Goal: Transaction & Acquisition: Obtain resource

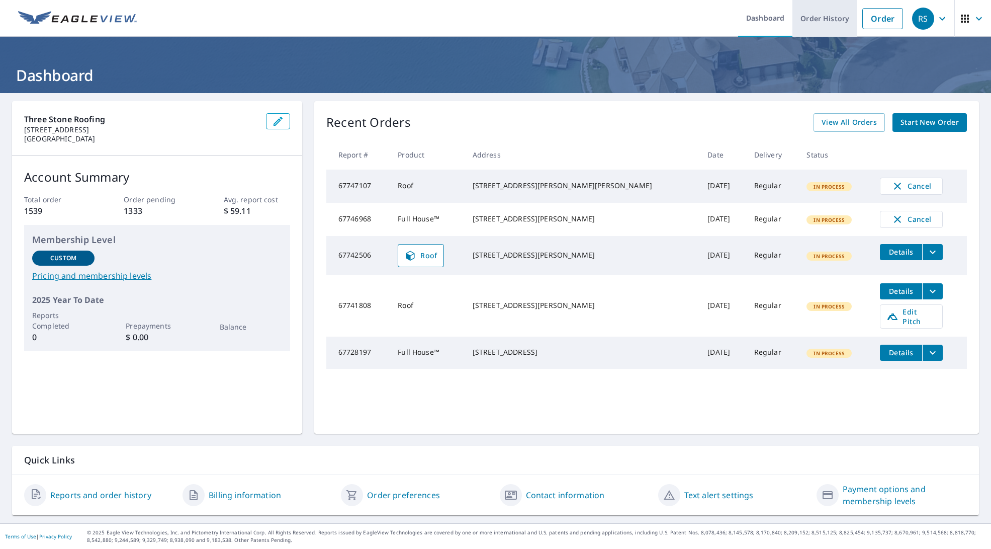
click at [727, 24] on link "Order History" at bounding box center [825, 18] width 65 height 37
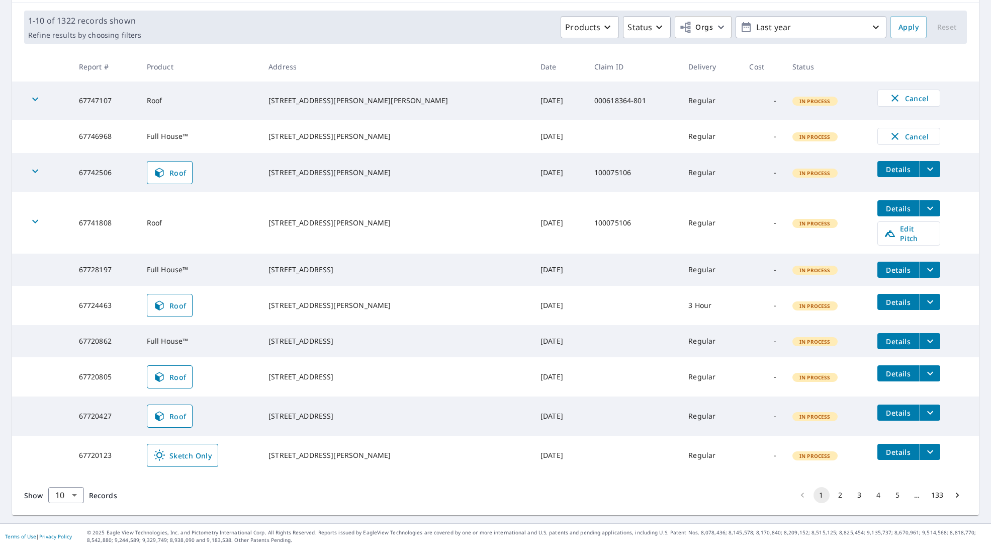
scroll to position [145, 0]
click at [727, 488] on button "2" at bounding box center [841, 495] width 16 height 16
click at [727, 488] on div "Show 10 10 ​ Records 1 2 3 4 5 … 133" at bounding box center [495, 495] width 967 height 40
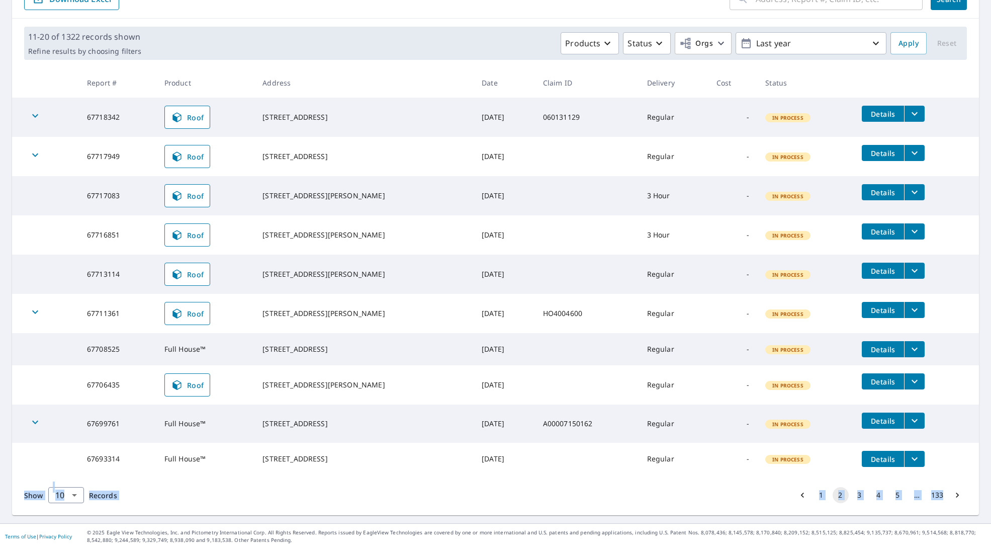
click at [727, 488] on button "3" at bounding box center [860, 495] width 16 height 16
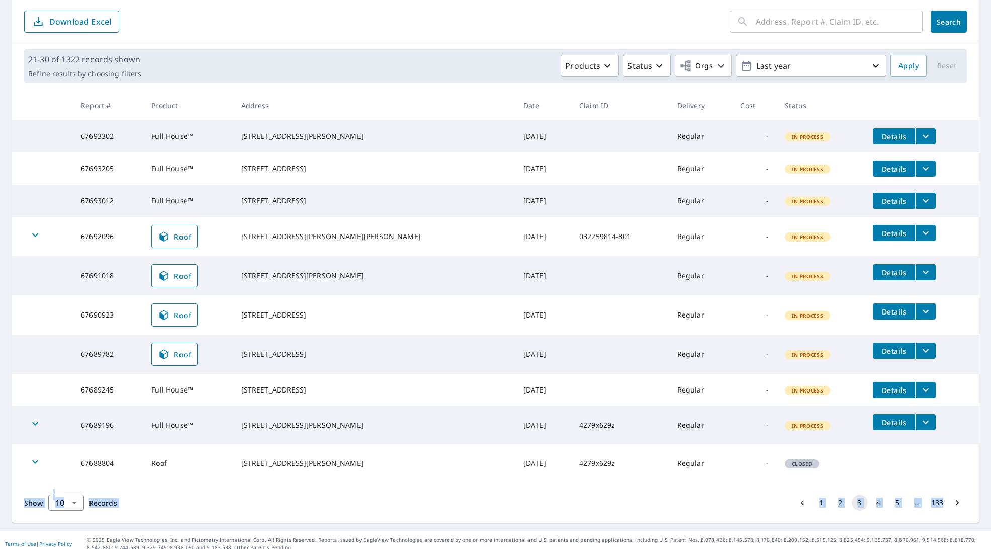
scroll to position [108, 0]
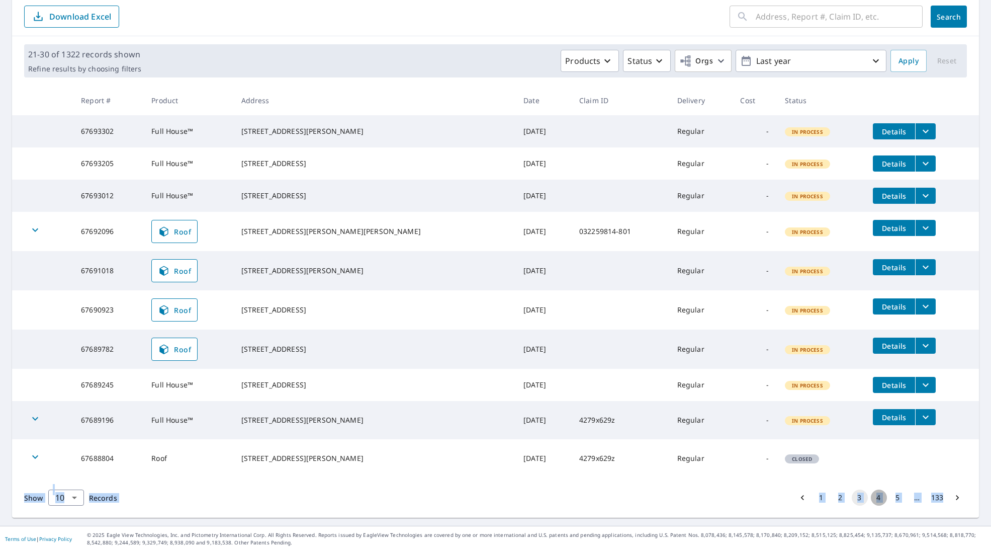
click at [727, 488] on button "4" at bounding box center [879, 497] width 16 height 16
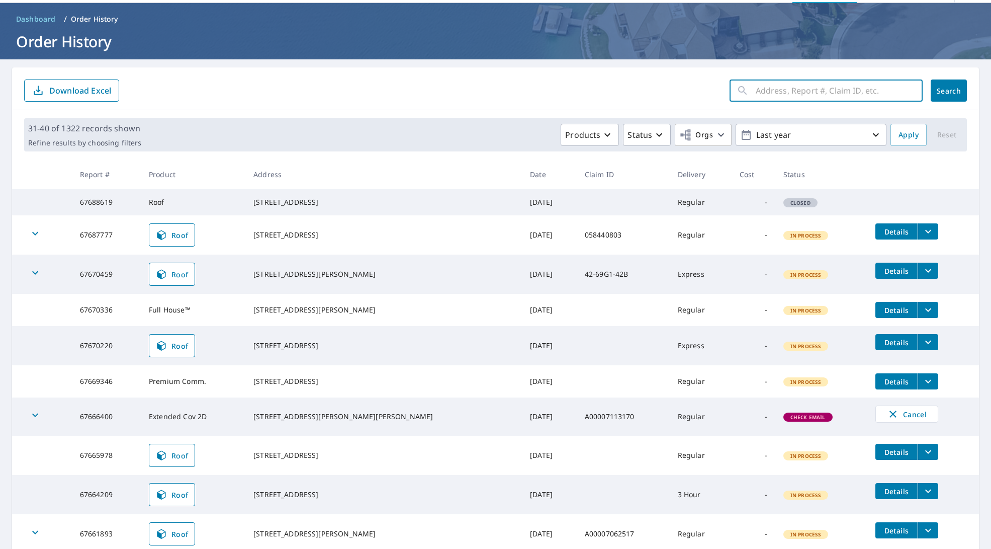
click at [727, 96] on input "text" at bounding box center [839, 90] width 167 height 28
type input "pleasent water"
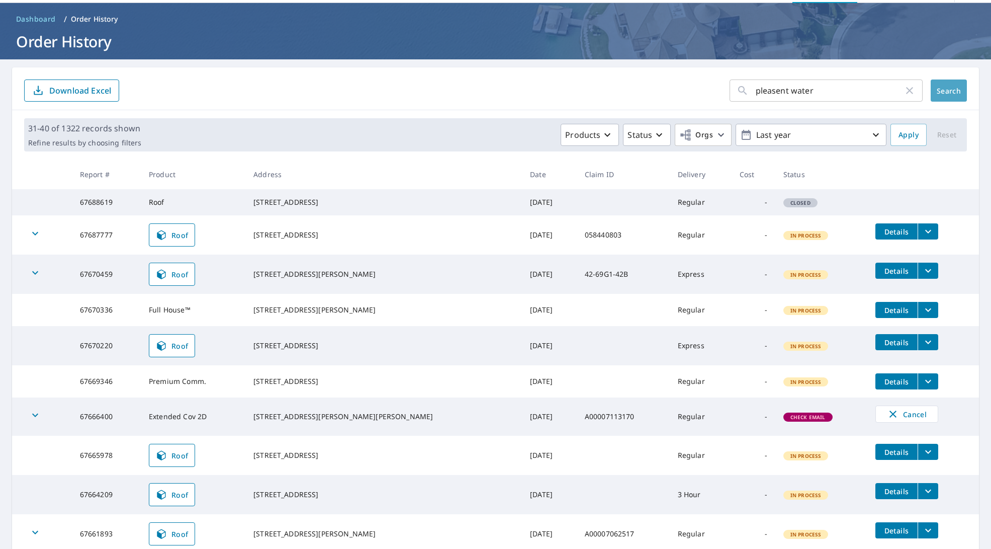
click at [727, 83] on button "Search" at bounding box center [949, 90] width 36 height 22
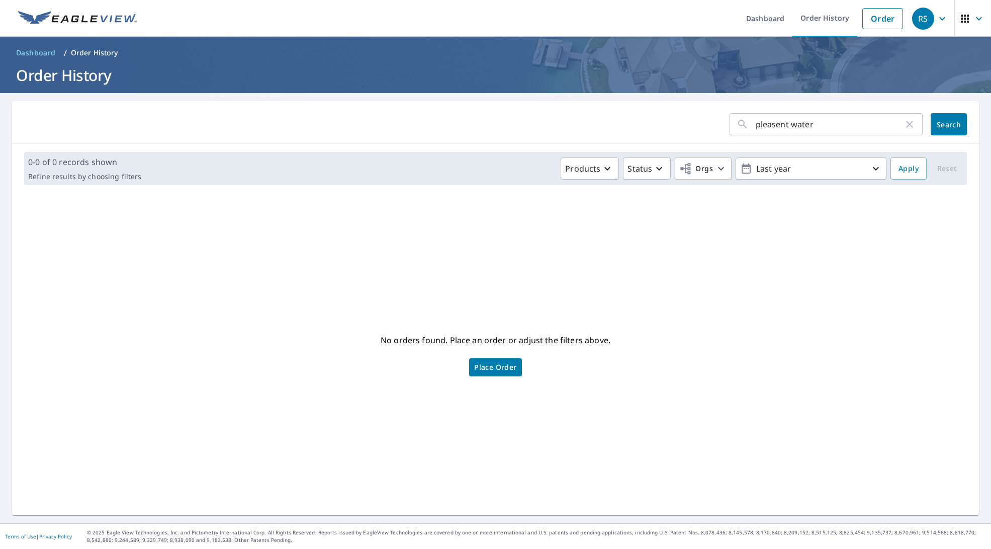
click at [727, 126] on input "pleasent water" at bounding box center [830, 124] width 148 height 28
drag, startPoint x: 789, startPoint y: 125, endPoint x: 696, endPoint y: 118, distance: 92.8
click at [697, 118] on form "pleasent water ​ Search" at bounding box center [495, 124] width 943 height 22
type input "pleasant water"
click at [727, 124] on button "Search" at bounding box center [949, 124] width 36 height 22
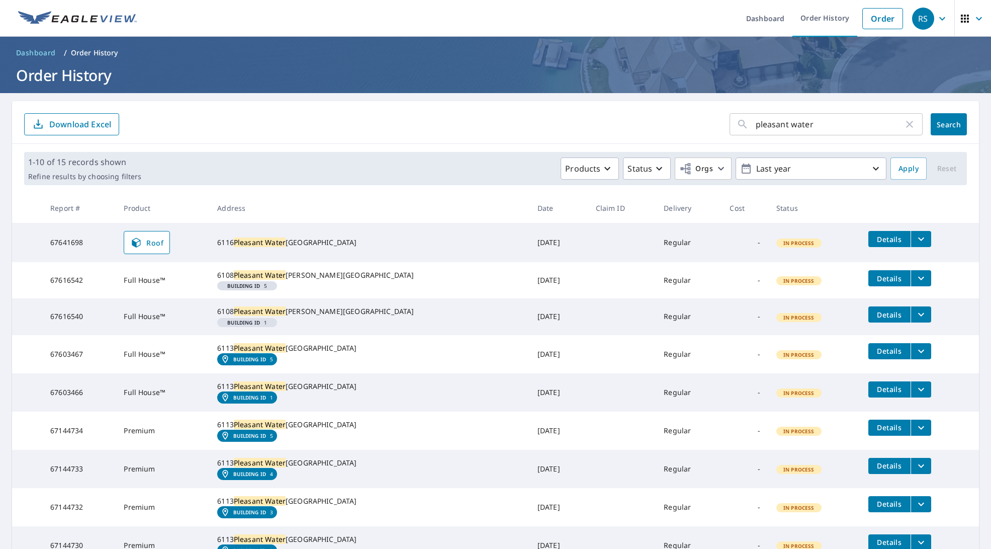
click at [369, 244] on div "[STREET_ADDRESS]" at bounding box center [369, 242] width 304 height 10
click at [163, 240] on span "Roof" at bounding box center [146, 242] width 33 height 12
click at [915, 240] on icon "filesDropdownBtn-67641698" at bounding box center [921, 239] width 12 height 12
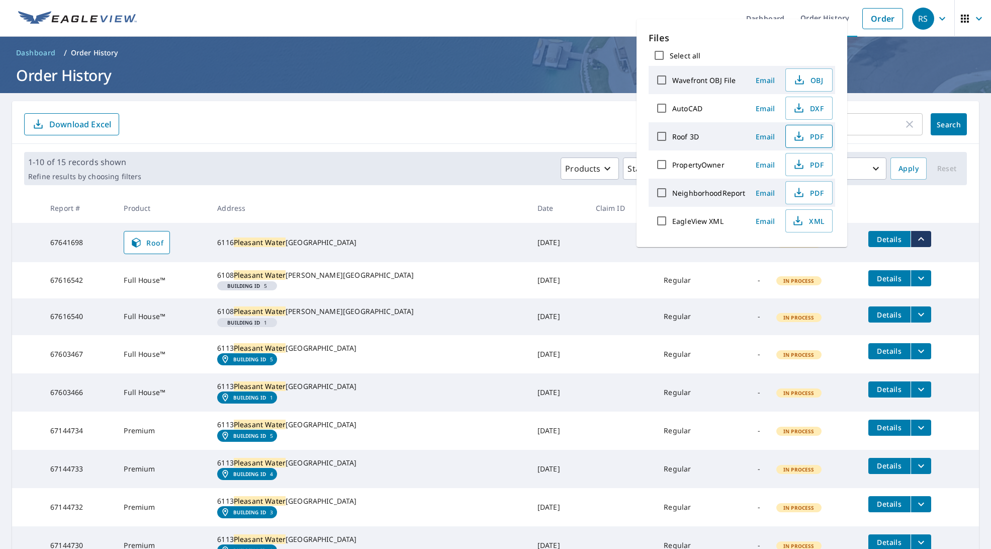
click at [795, 134] on icon "button" at bounding box center [799, 136] width 12 height 12
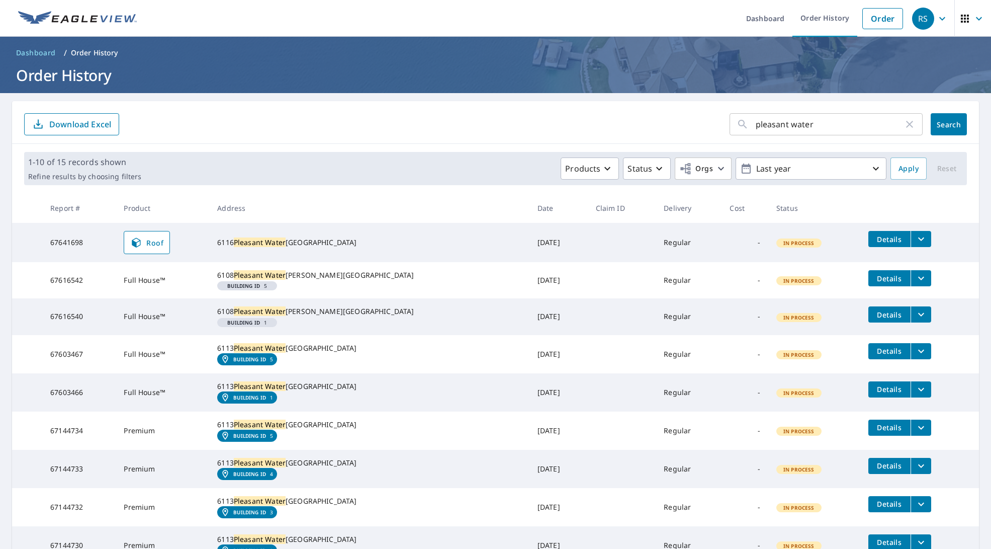
click at [390, 276] on div "[STREET_ADDRESS]" at bounding box center [369, 275] width 304 height 10
drag, startPoint x: 390, startPoint y: 282, endPoint x: 378, endPoint y: 284, distance: 12.2
click at [389, 280] on div "[STREET_ADDRESS]" at bounding box center [369, 275] width 304 height 10
click at [897, 286] on td "Details" at bounding box center [919, 278] width 119 height 32
click at [918, 277] on icon "filesDropdownBtn-67616542" at bounding box center [921, 279] width 6 height 4
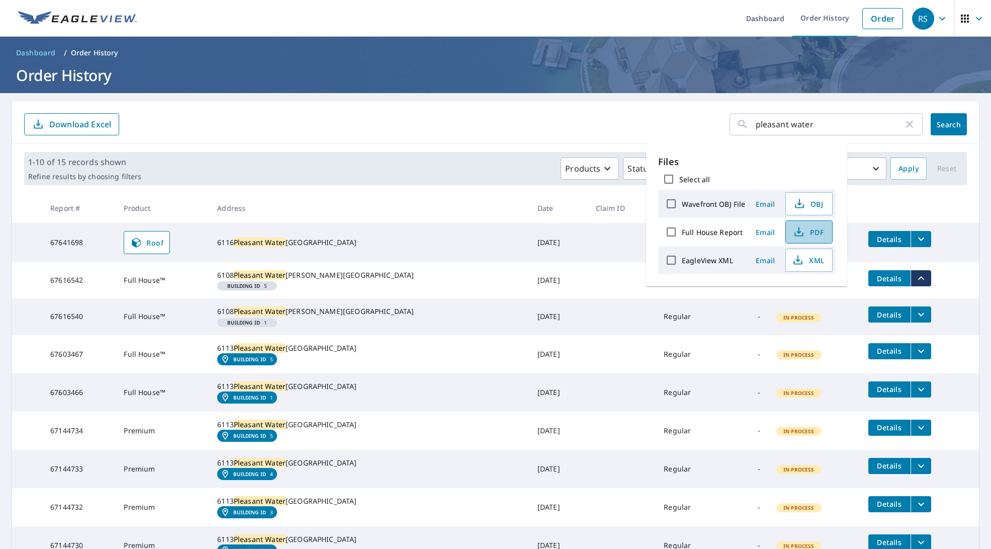
click at [807, 234] on span "PDF" at bounding box center [808, 232] width 32 height 12
click at [588, 309] on td at bounding box center [622, 316] width 68 height 36
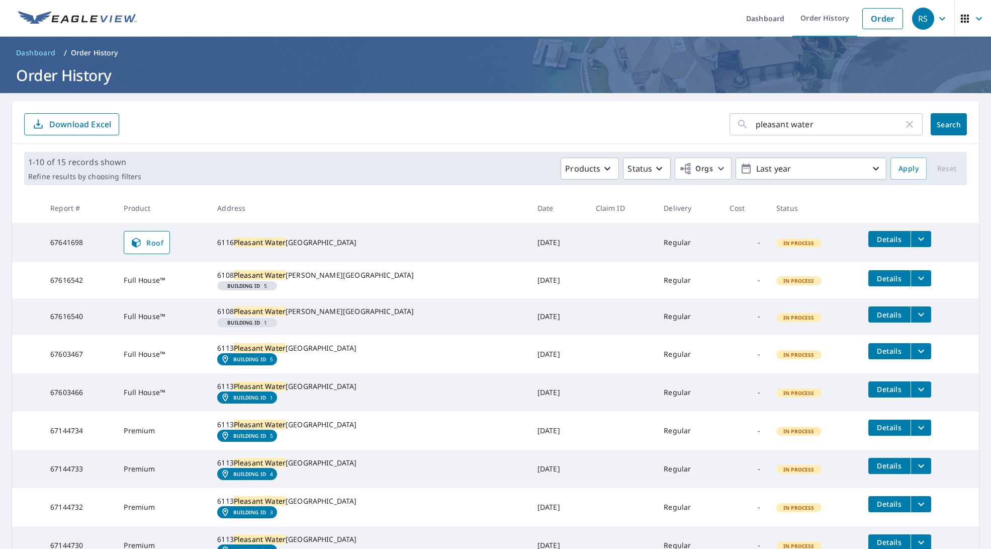
click at [530, 334] on td "[DATE]" at bounding box center [559, 316] width 58 height 36
click at [911, 322] on button "filesDropdownBtn-67616540" at bounding box center [921, 314] width 21 height 16
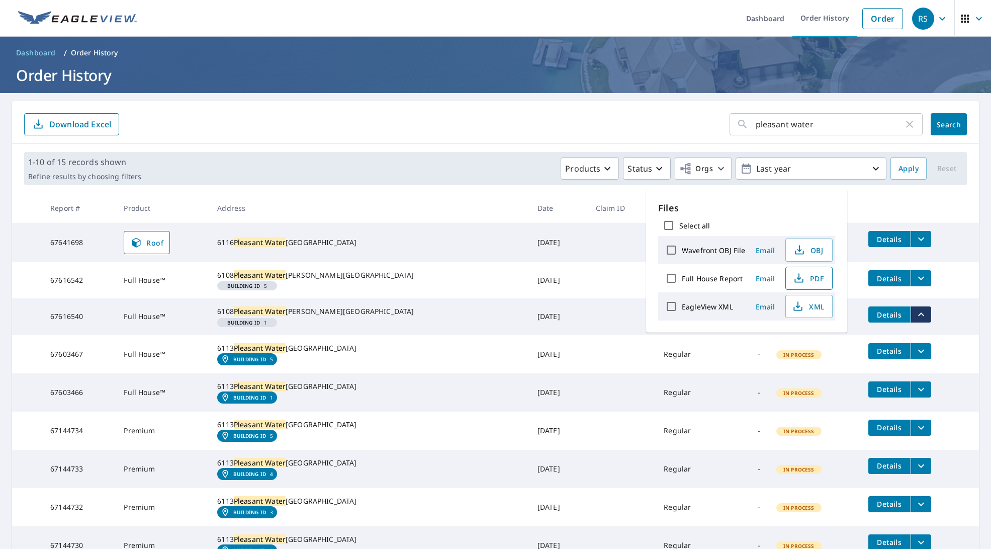
click at [820, 280] on span "PDF" at bounding box center [808, 278] width 32 height 12
click at [382, 247] on div "[STREET_ADDRESS]" at bounding box center [369, 242] width 304 height 10
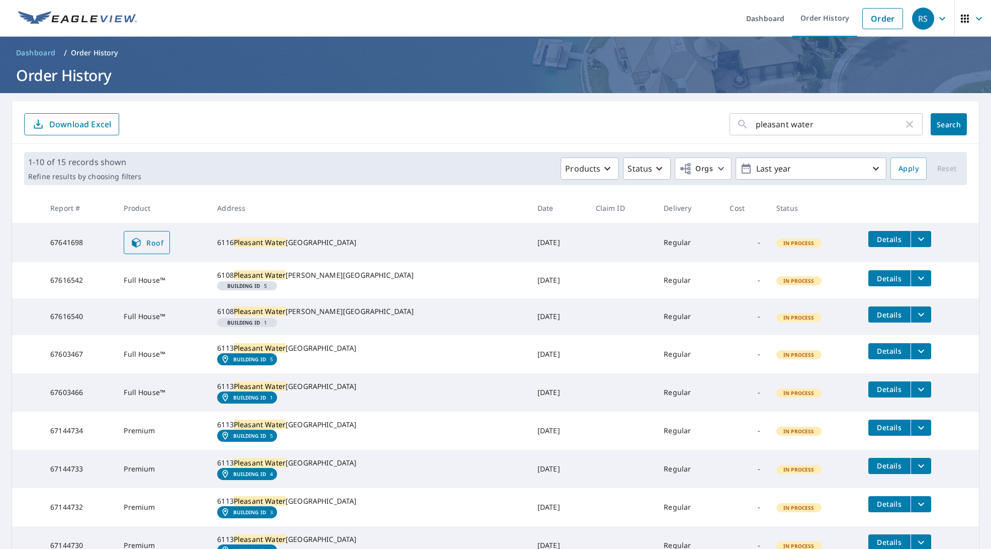
click at [163, 237] on span "Roof" at bounding box center [146, 242] width 33 height 12
